Goal: Task Accomplishment & Management: Manage account settings

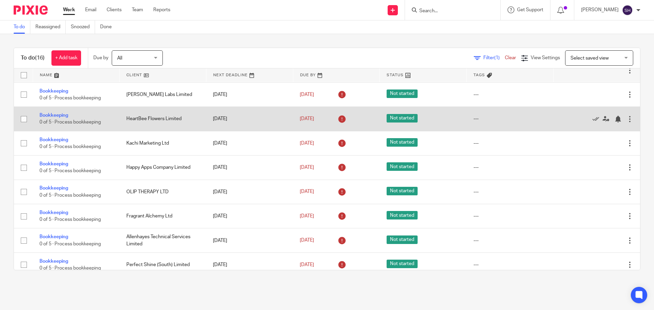
scroll to position [34, 0]
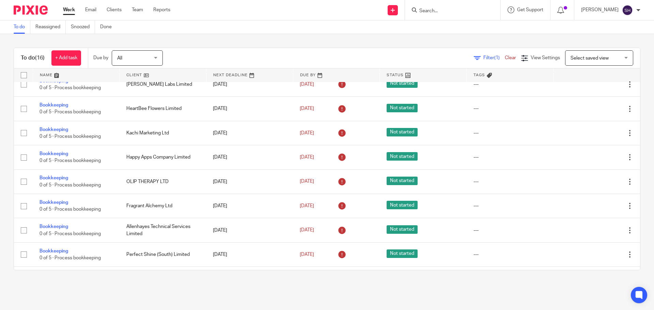
click at [140, 63] on span "All" at bounding box center [135, 58] width 36 height 14
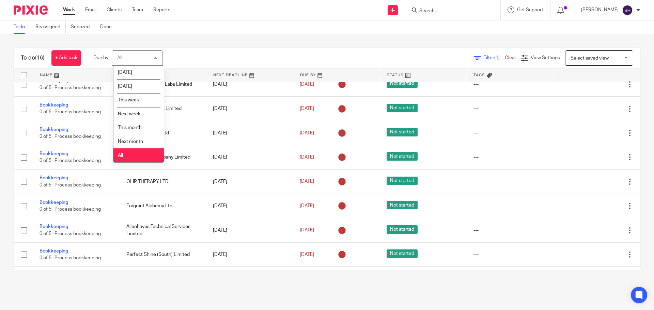
click at [474, 57] on icon at bounding box center [477, 58] width 7 height 7
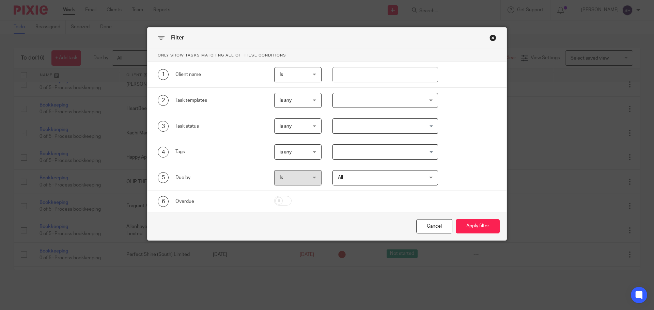
click at [338, 106] on div at bounding box center [385, 100] width 106 height 15
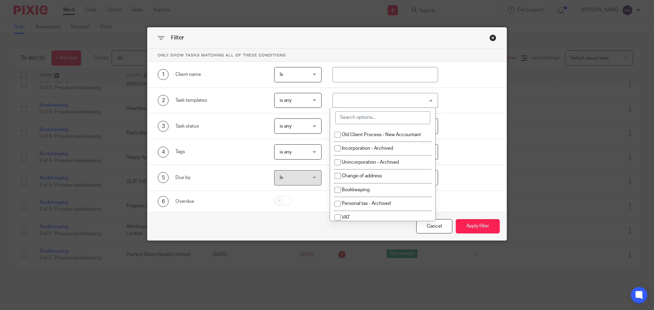
click at [364, 119] on input "search" at bounding box center [382, 117] width 95 height 13
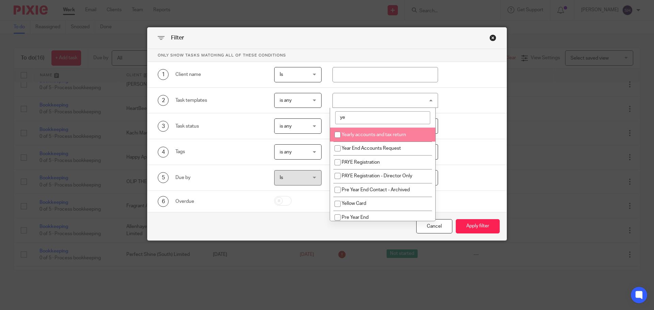
type input "ye"
click at [364, 137] on span "Yearly accounts and tax return" at bounding box center [374, 134] width 64 height 5
checkbox input "true"
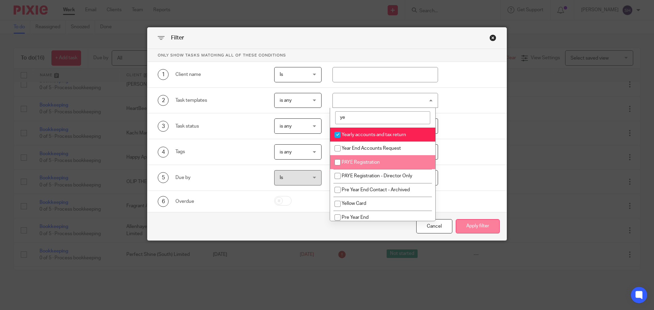
click at [476, 224] on button "Apply filter" at bounding box center [478, 226] width 44 height 15
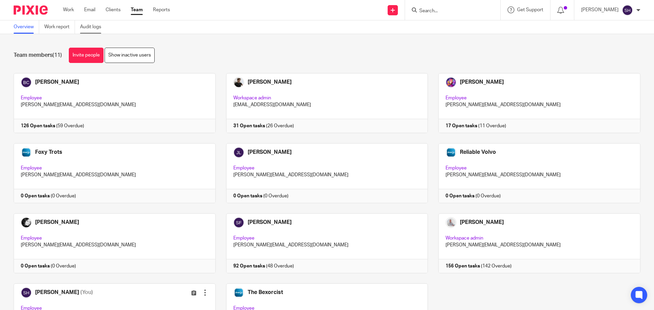
click at [90, 29] on link "Audit logs" at bounding box center [93, 26] width 26 height 13
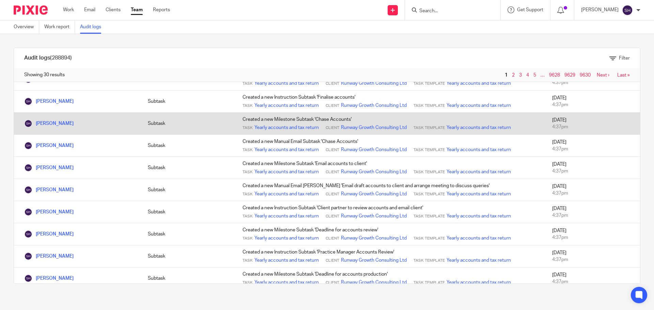
scroll to position [476, 0]
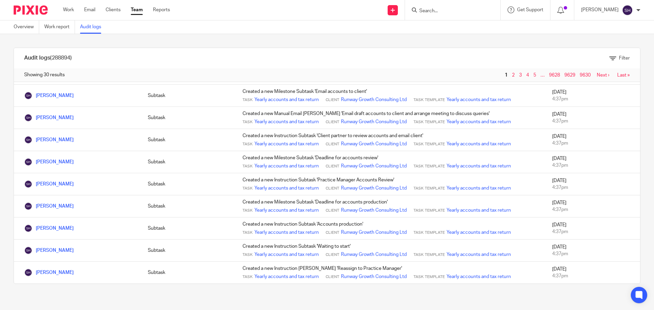
click at [597, 74] on link "Next ›" at bounding box center [603, 75] width 13 height 5
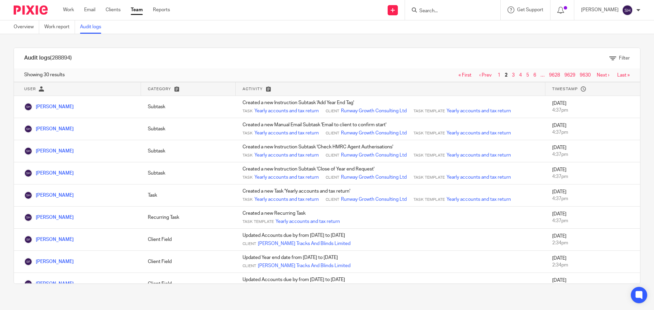
click at [138, 10] on link "Team" at bounding box center [137, 9] width 12 height 7
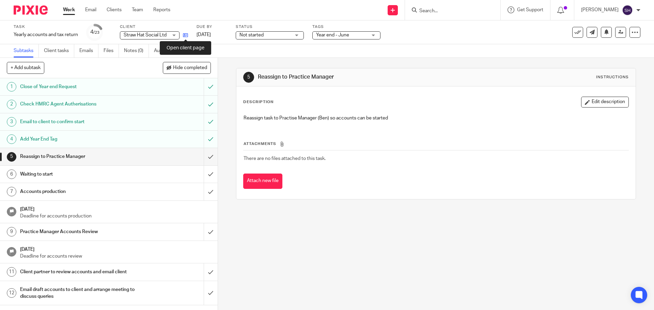
click at [187, 35] on icon at bounding box center [185, 35] width 5 height 5
click at [126, 54] on link "Notes (0)" at bounding box center [136, 50] width 25 height 13
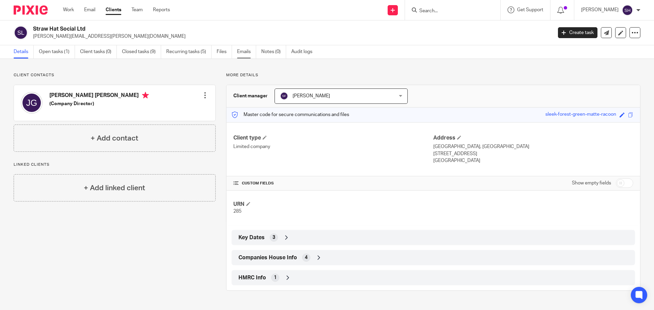
click at [248, 53] on link "Emails" at bounding box center [246, 51] width 19 height 13
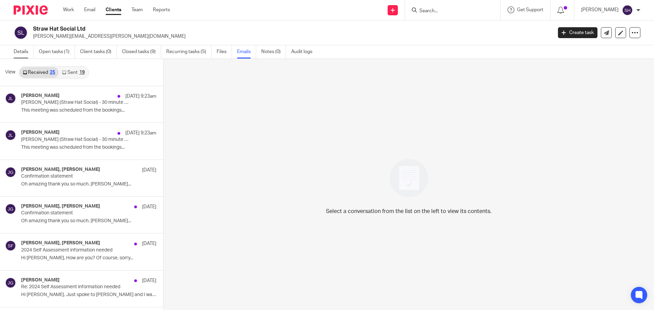
click at [25, 49] on link "Details" at bounding box center [24, 51] width 20 height 13
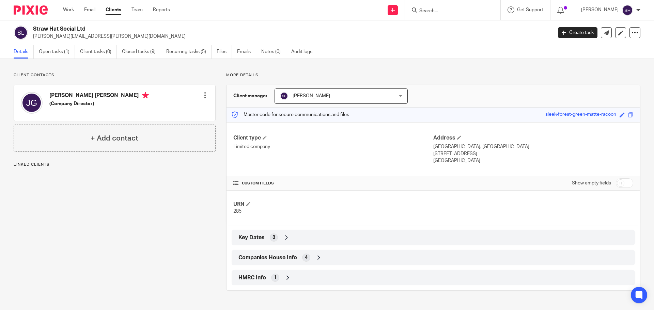
click at [288, 256] on span "Companies House Info" at bounding box center [267, 257] width 59 height 7
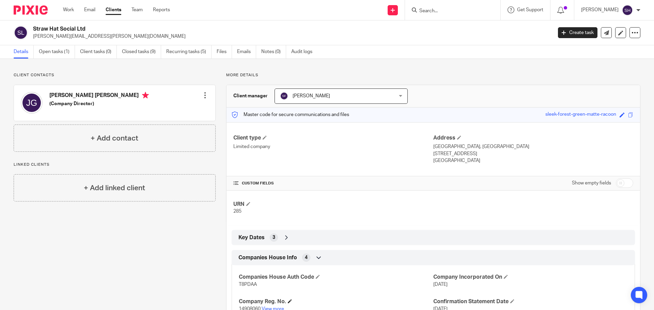
scroll to position [34, 0]
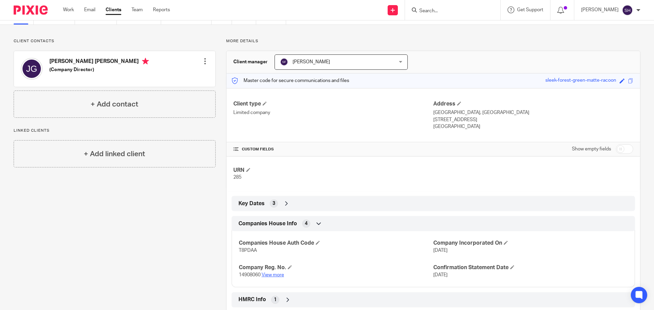
click at [271, 273] on link "View more" at bounding box center [272, 275] width 22 height 5
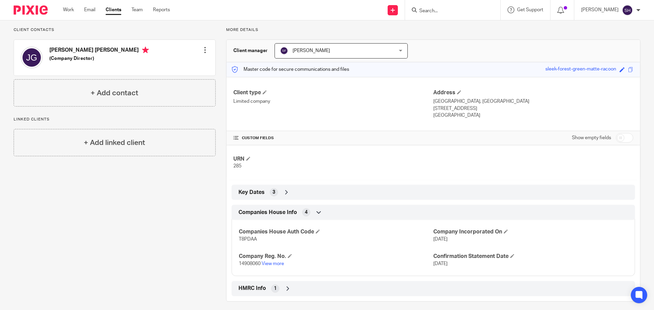
scroll to position [50, 0]
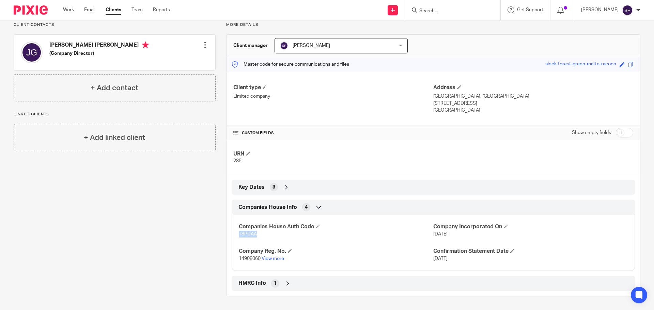
drag, startPoint x: 260, startPoint y: 238, endPoint x: 223, endPoint y: 238, distance: 37.8
click at [223, 238] on div "More details Client manager Sarah Fox Sarah Fox Becky Cole Ben Steele Emma Stee…" at bounding box center [428, 159] width 425 height 274
copy span "T8PDAA"
click at [284, 284] on icon at bounding box center [287, 283] width 7 height 7
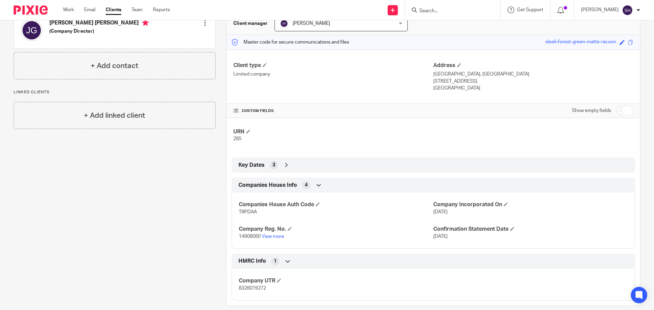
scroll to position [82, 0]
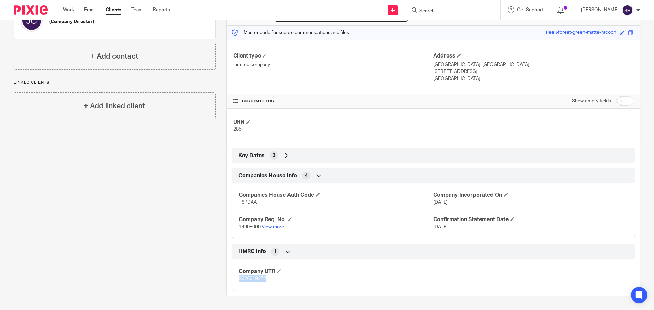
drag, startPoint x: 265, startPoint y: 277, endPoint x: 215, endPoint y: 279, distance: 50.1
click at [216, 279] on div "More details Client manager Sarah Fox Sarah Fox Becky Cole Ben Steele Emma Stee…" at bounding box center [428, 143] width 425 height 306
copy span "8326019272"
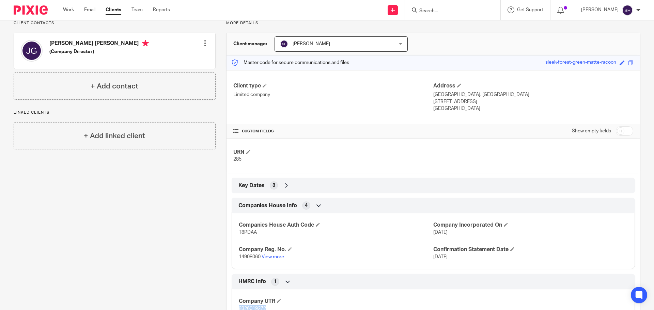
scroll to position [14, 0]
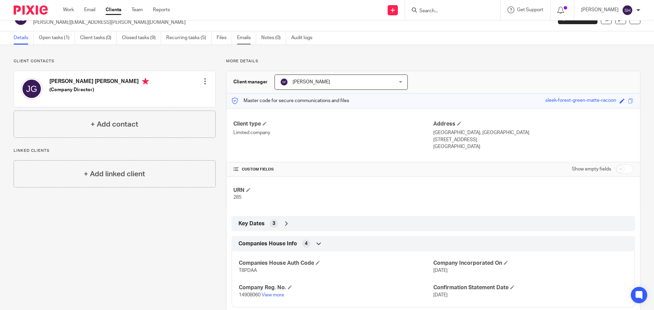
click at [252, 38] on link "Emails" at bounding box center [246, 37] width 19 height 13
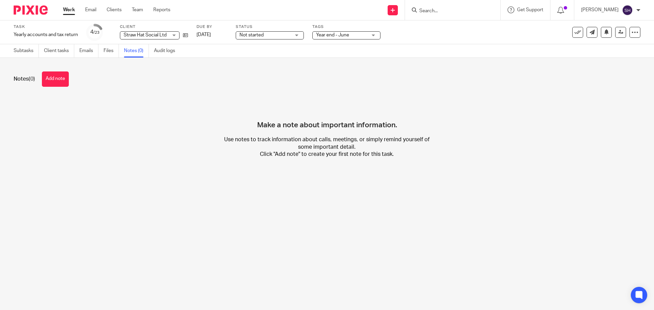
click at [42, 83] on div "Notes (0) Add note" at bounding box center [327, 79] width 626 height 15
click at [49, 81] on button "Add note" at bounding box center [55, 79] width 27 height 15
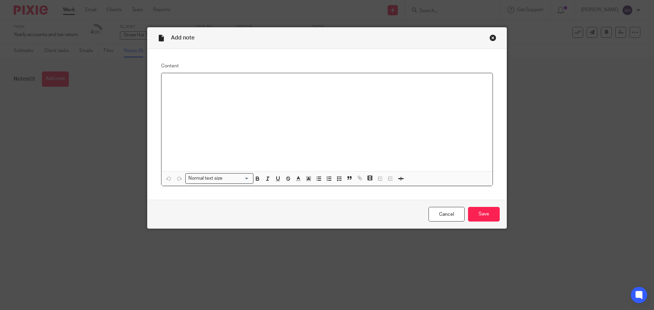
click at [179, 83] on p at bounding box center [327, 82] width 320 height 7
click at [488, 216] on input "Save" at bounding box center [484, 214] width 32 height 15
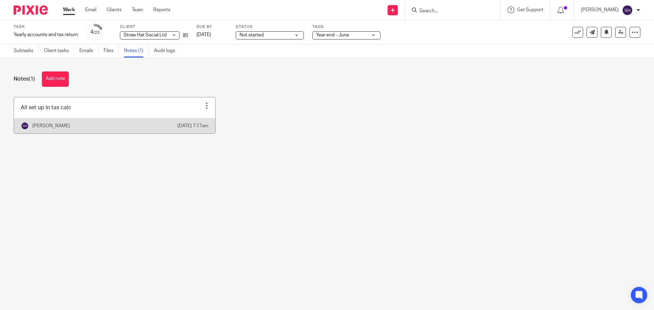
click at [91, 109] on link at bounding box center [114, 115] width 201 height 36
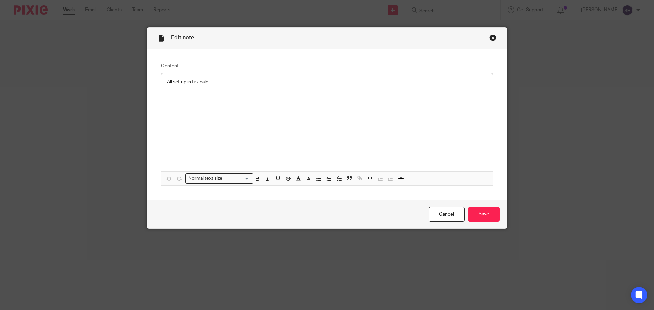
click at [232, 84] on p "All set up in tax calc" at bounding box center [327, 82] width 320 height 7
click at [477, 213] on input "Save" at bounding box center [484, 214] width 32 height 15
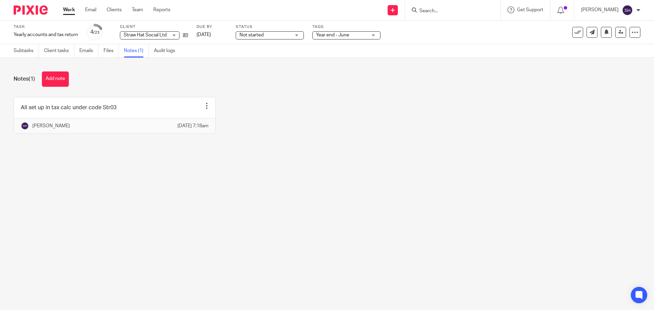
click at [446, 8] on input "Search" at bounding box center [448, 11] width 61 height 6
drag, startPoint x: 454, startPoint y: 9, endPoint x: 418, endPoint y: 9, distance: 35.8
click at [418, 9] on div "james gay" at bounding box center [451, 10] width 79 height 9
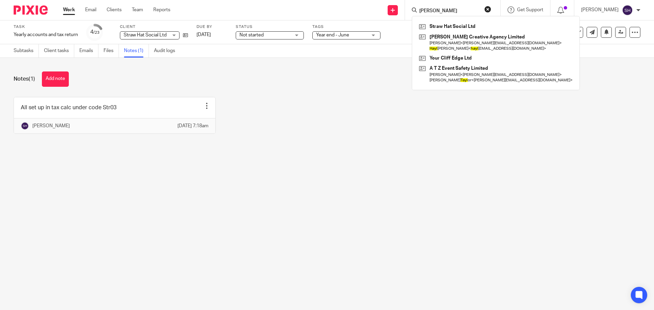
type input "gayle"
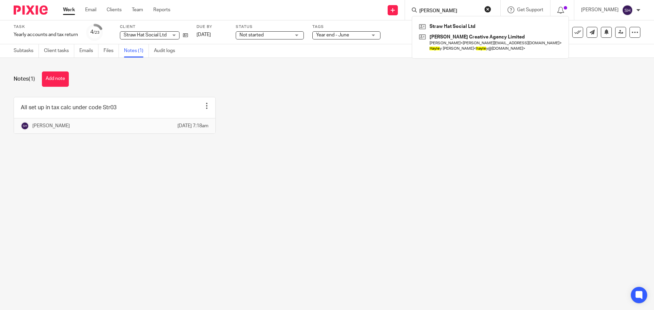
drag, startPoint x: 443, startPoint y: 9, endPoint x: 423, endPoint y: 8, distance: 20.1
click at [423, 8] on div "gayle" at bounding box center [451, 10] width 79 height 9
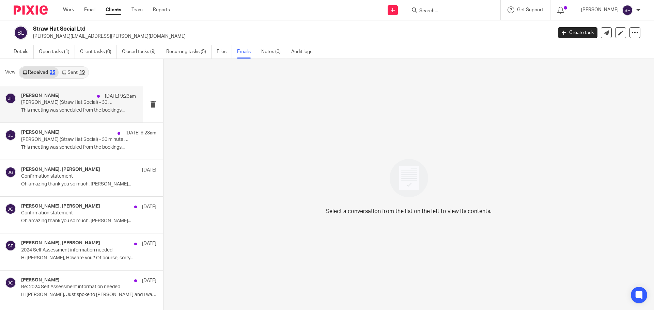
click at [80, 114] on div "[PERSON_NAME] [DATE] 9:23am [PERSON_NAME] (Straw Hat Social) - 30 minute meetin…" at bounding box center [78, 104] width 115 height 23
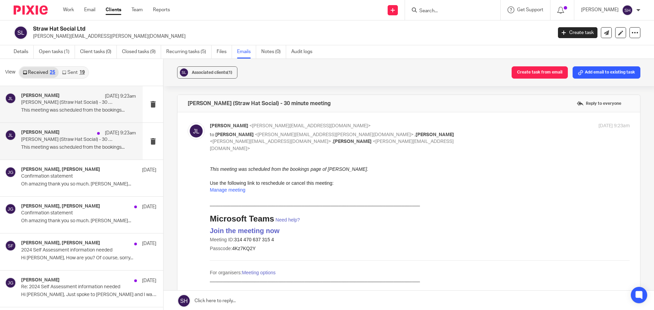
click at [64, 153] on div "[PERSON_NAME] [DATE] 9:23am [PERSON_NAME] (Straw Hat Social) - 30 minute meetin…" at bounding box center [78, 141] width 115 height 23
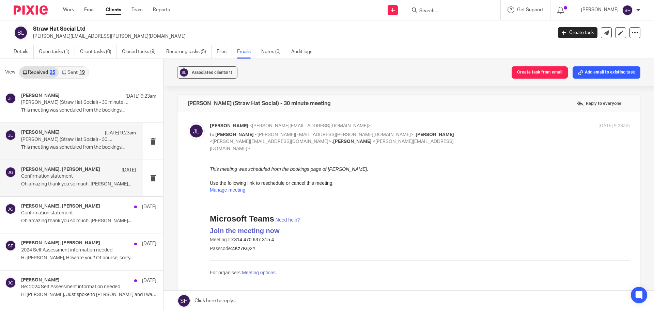
click at [81, 190] on div "[PERSON_NAME], [PERSON_NAME] [DATE] Confirmation statement Oh amazing thank you…" at bounding box center [71, 178] width 143 height 36
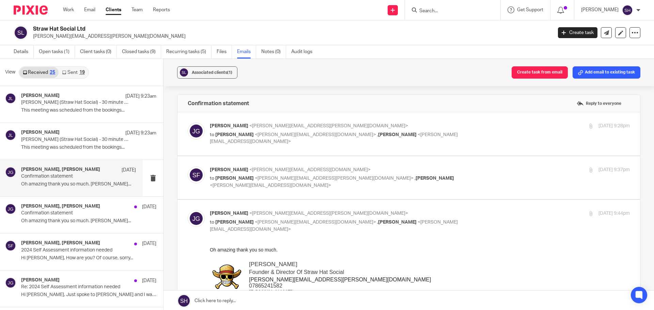
click at [285, 148] on label at bounding box center [408, 133] width 462 height 43
click at [188, 123] on input "checkbox" at bounding box center [187, 122] width 0 height 0
checkbox input "true"
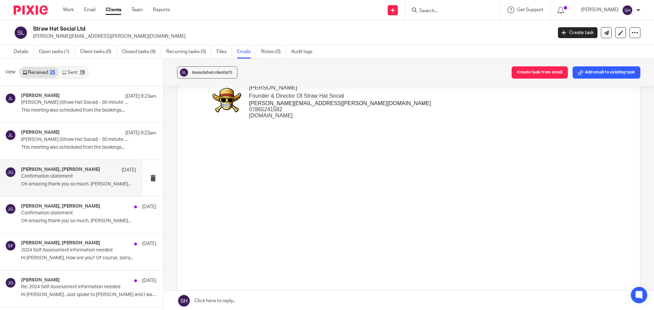
scroll to position [204, 0]
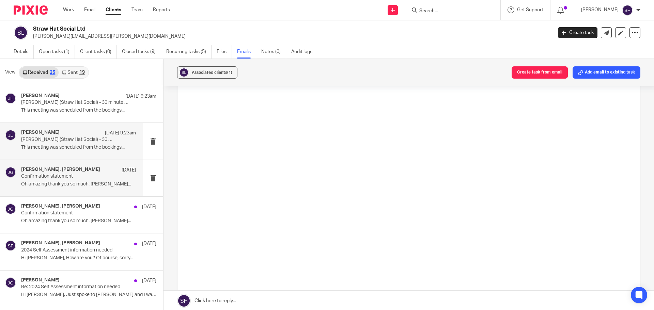
click at [81, 127] on div "[PERSON_NAME] [DATE] 9:23am [PERSON_NAME] (Straw Hat Social) - 30 minute meetin…" at bounding box center [71, 141] width 143 height 36
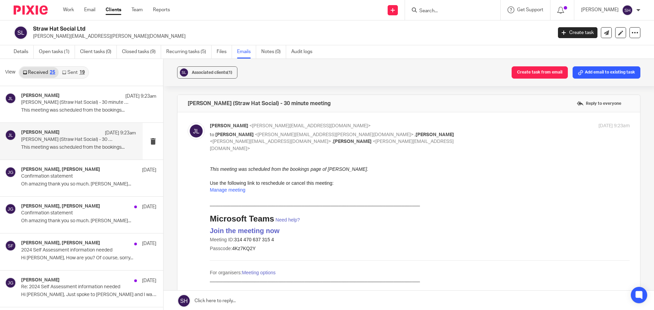
scroll to position [0, 0]
click at [73, 75] on link "Sent 19" at bounding box center [73, 72] width 29 height 11
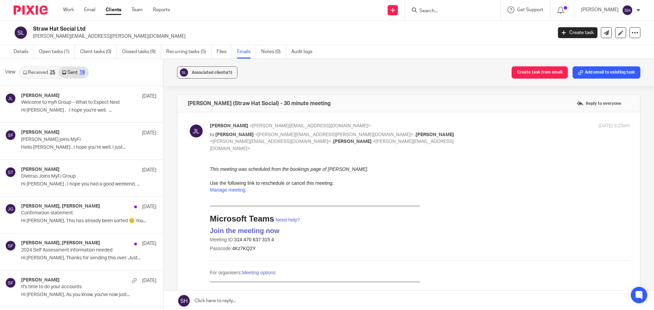
scroll to position [1, 0]
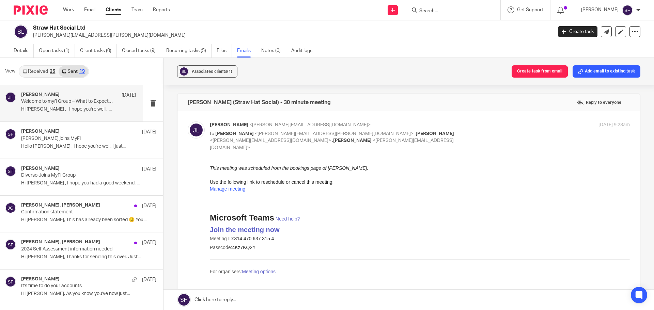
click at [95, 115] on div "[PERSON_NAME] [DATE] Welcome to myfi Group – What to Expect Next Hi [PERSON_NAM…" at bounding box center [71, 103] width 143 height 36
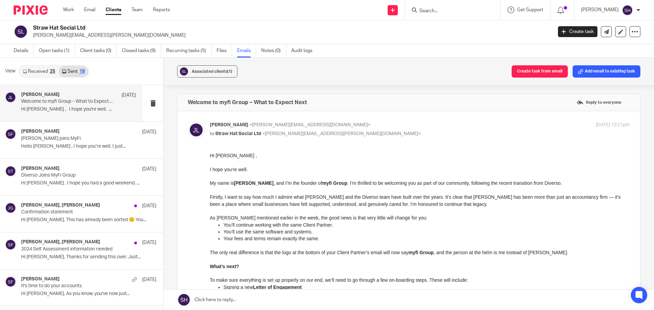
scroll to position [0, 0]
